Goal: Information Seeking & Learning: Learn about a topic

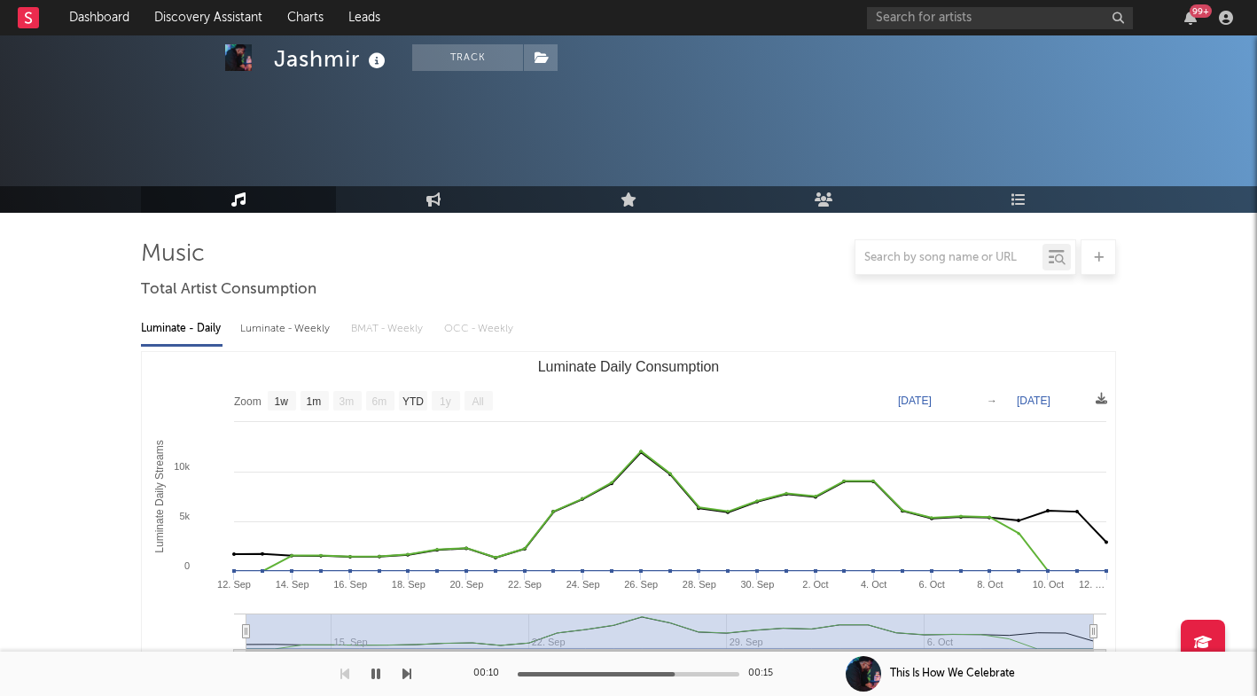
select select "1w"
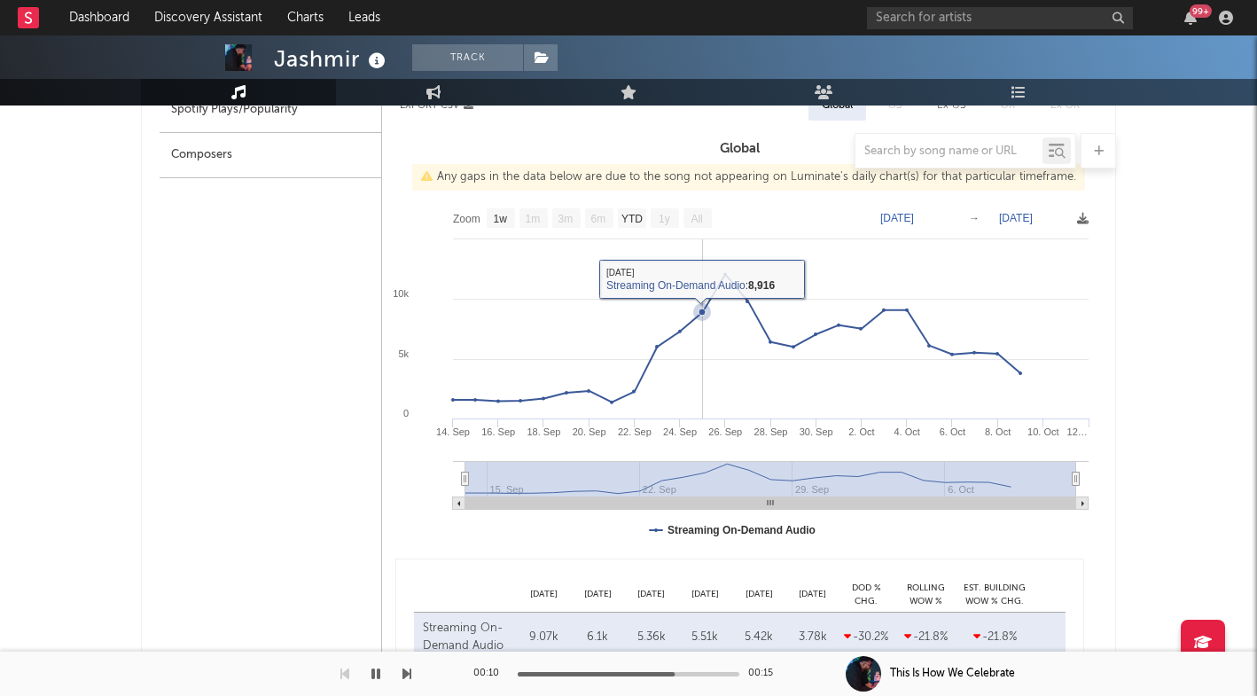
scroll to position [985, 0]
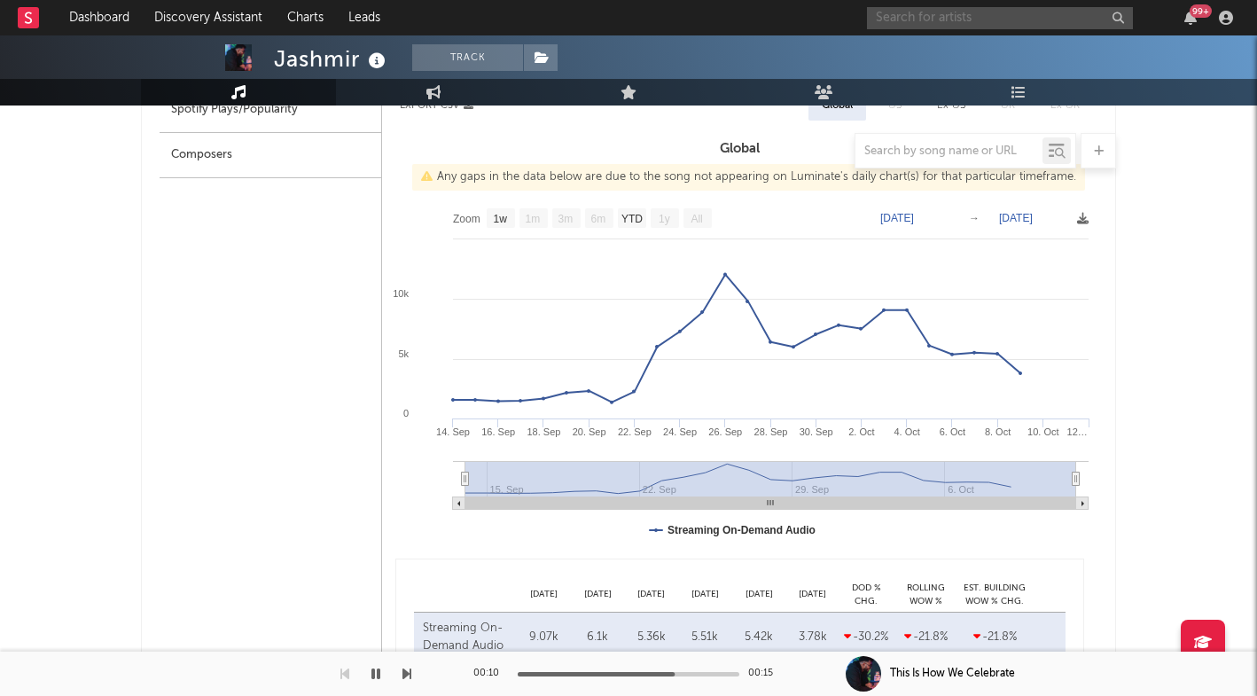
click at [909, 21] on input "text" at bounding box center [1000, 18] width 266 height 22
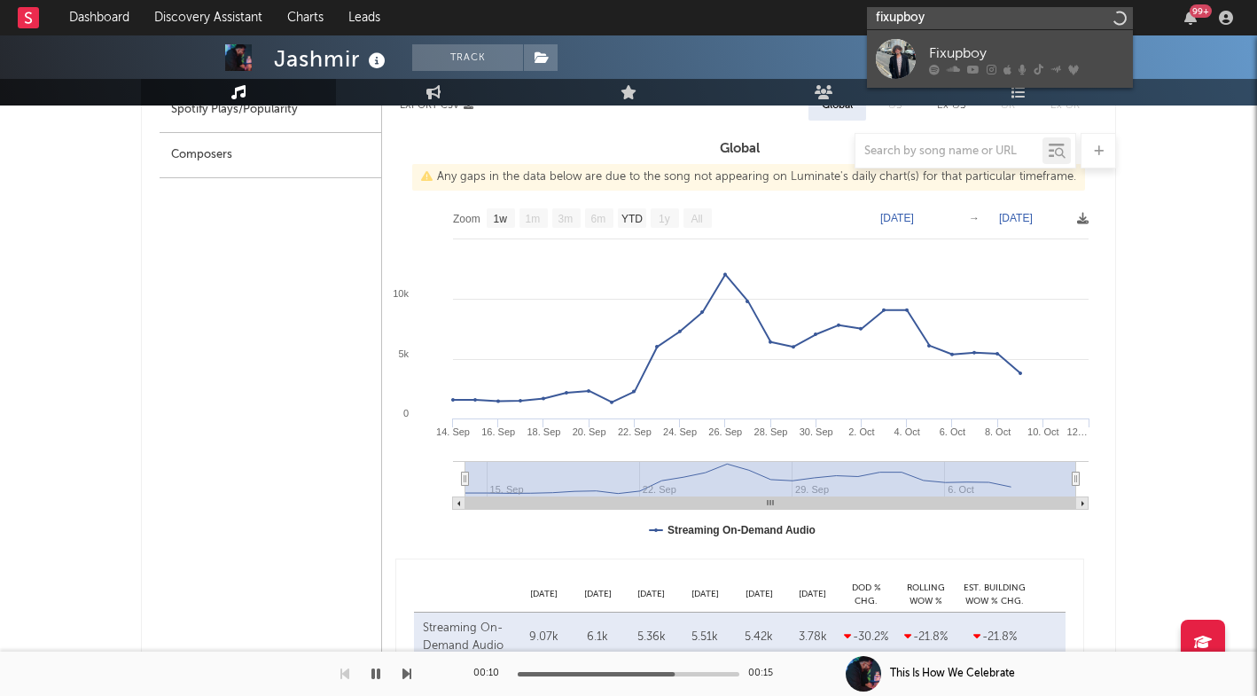
type input "fixupboy"
click at [912, 52] on div at bounding box center [896, 59] width 40 height 40
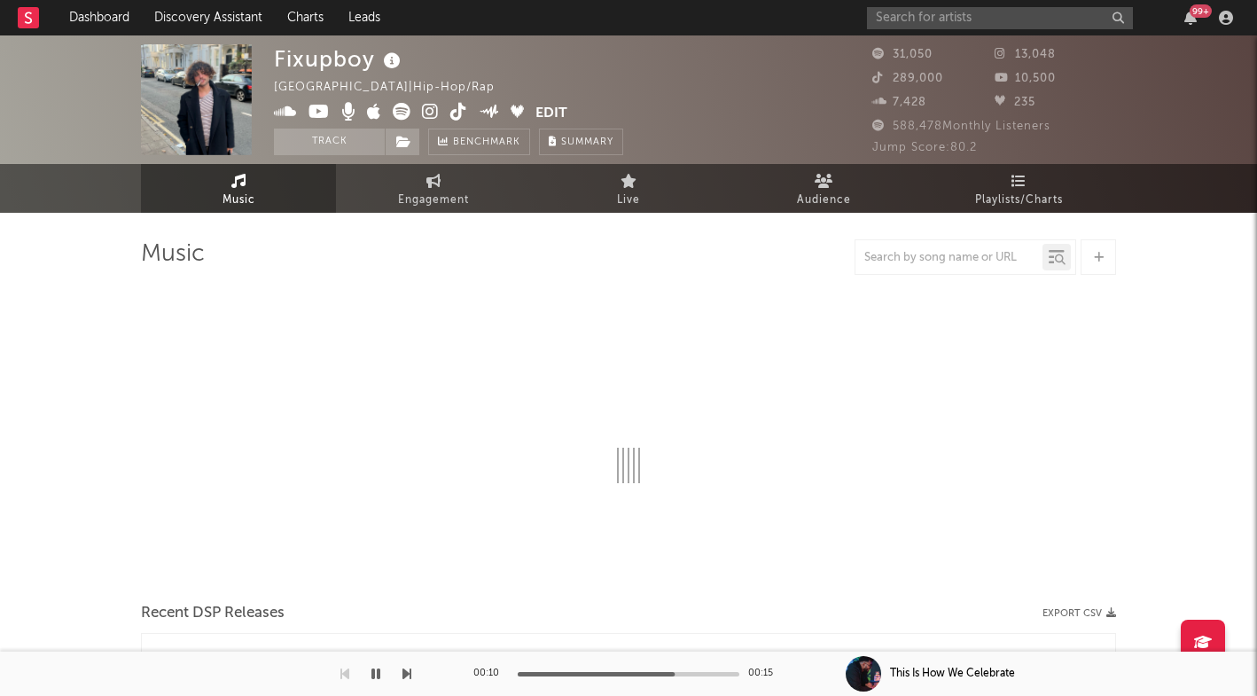
select select "6m"
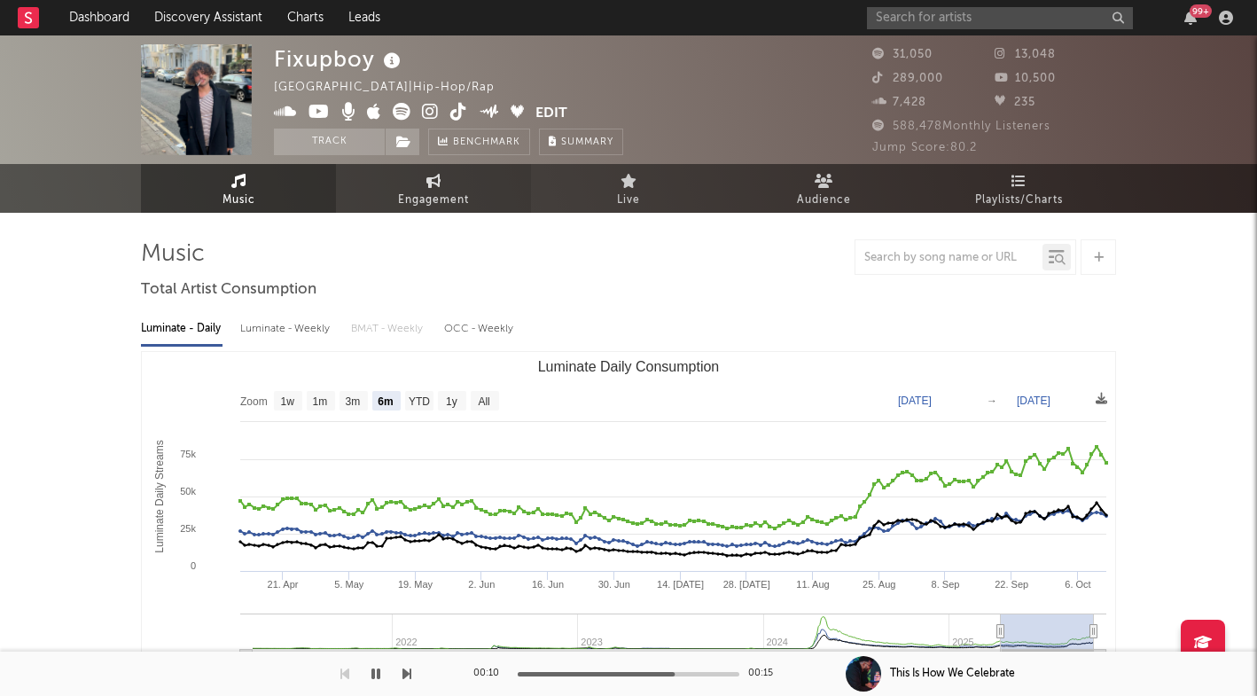
click at [488, 191] on link "Engagement" at bounding box center [433, 188] width 195 height 49
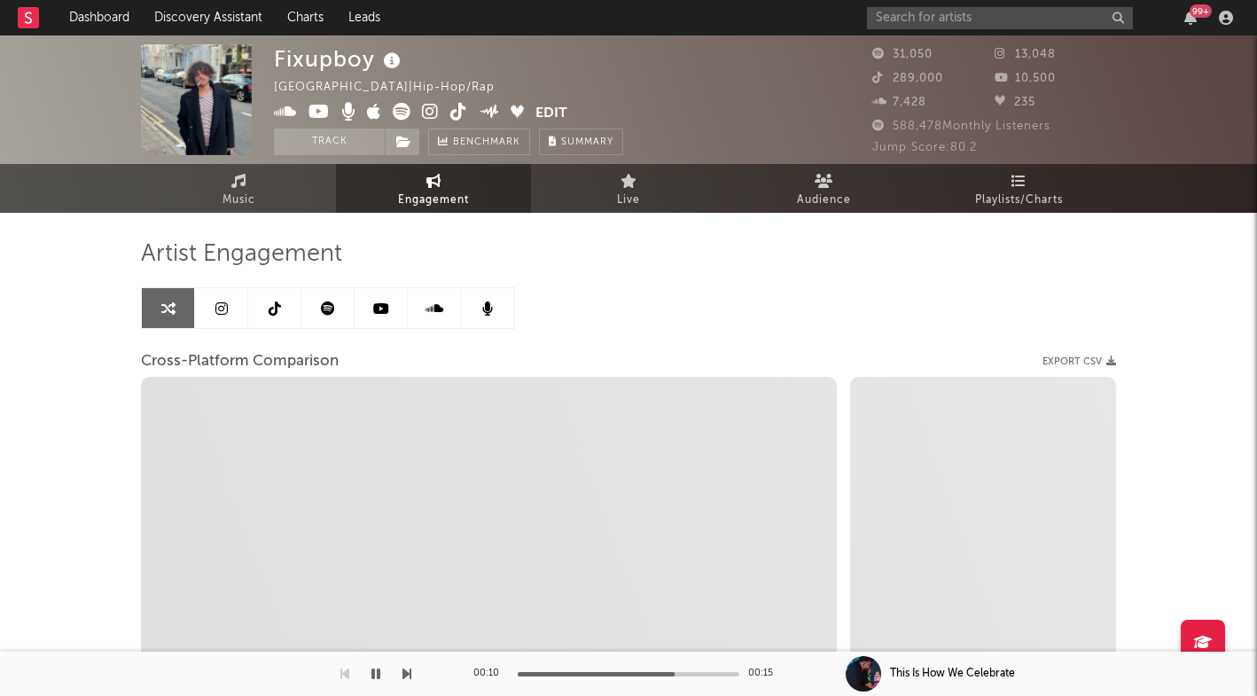
select select "1w"
click at [457, 110] on icon at bounding box center [458, 112] width 17 height 18
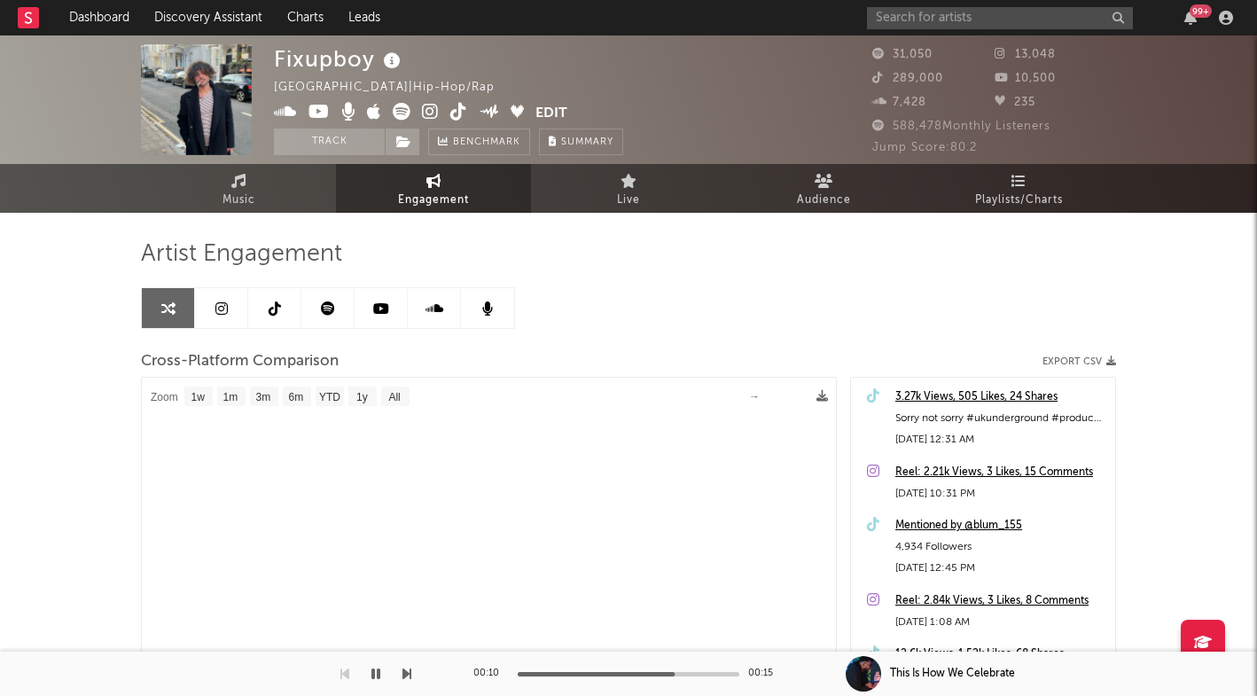
select select "1m"
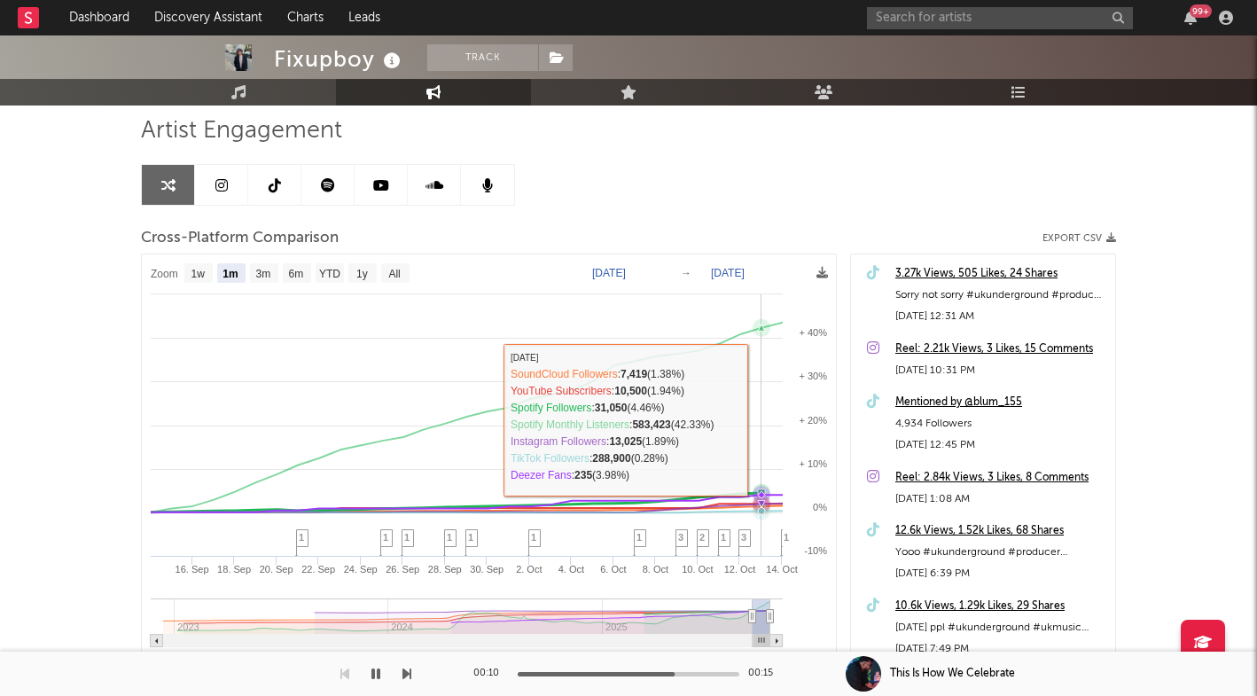
scroll to position [16, 0]
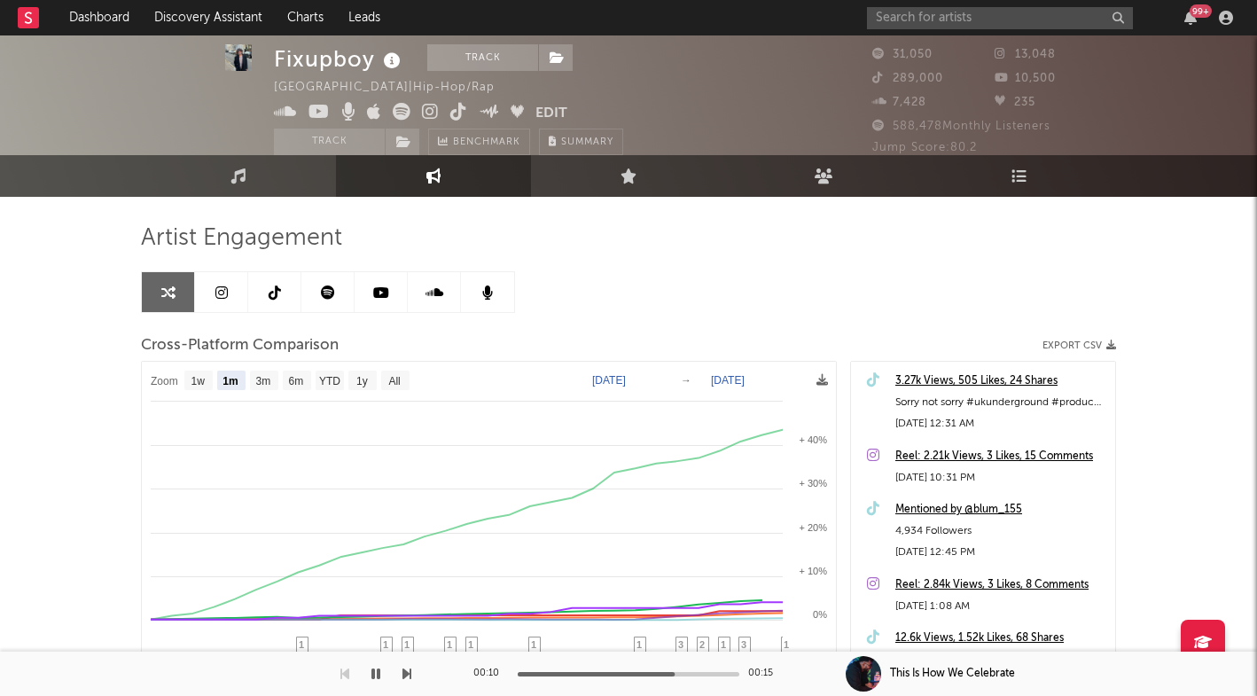
click at [429, 117] on icon at bounding box center [430, 112] width 17 height 18
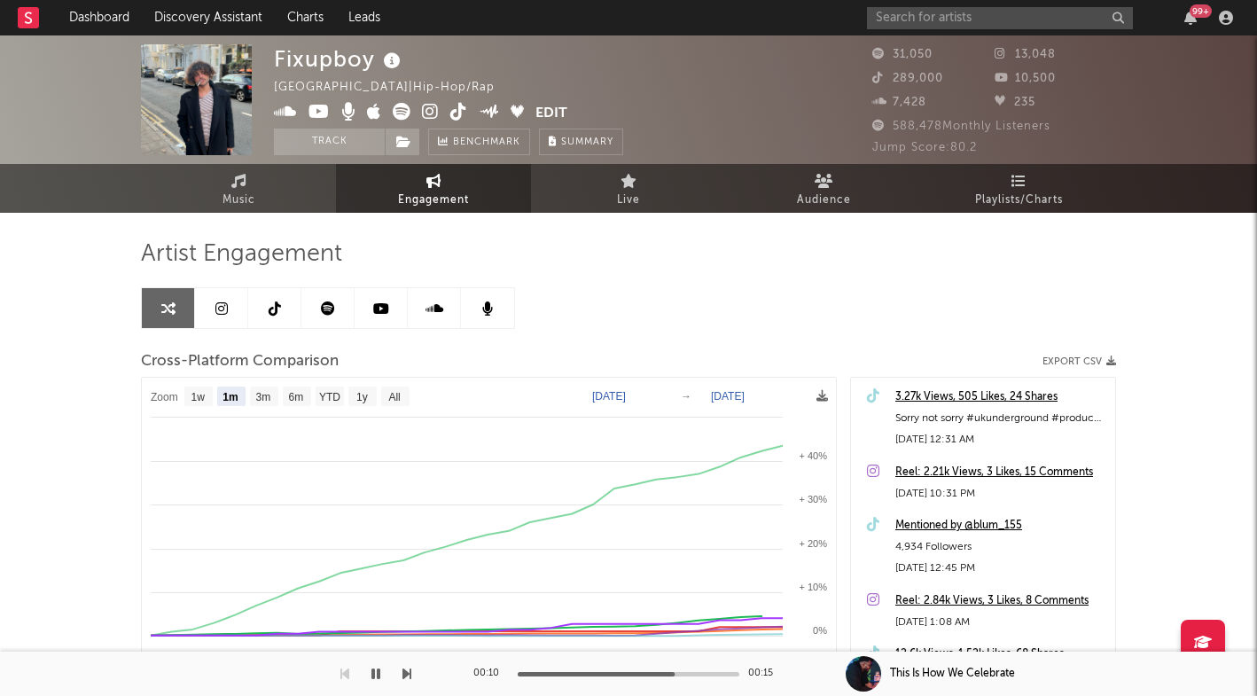
scroll to position [0, 0]
